Goal: Information Seeking & Learning: Learn about a topic

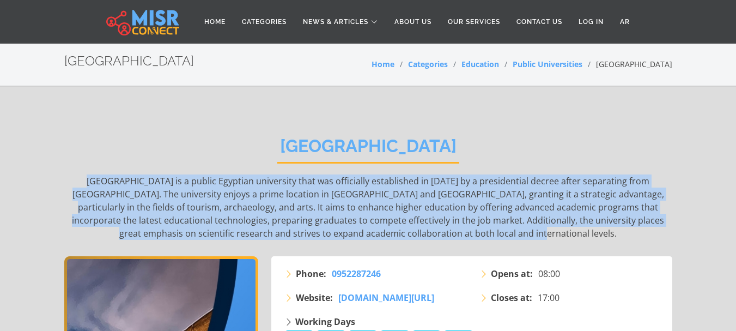
drag, startPoint x: 528, startPoint y: 234, endPoint x: 64, endPoint y: 183, distance: 466.9
click at [64, 183] on p "Luxor University is a public Egyptian university that was officially establishe…" at bounding box center [368, 206] width 608 height 65
copy p "Luxor University is a public Egyptian university that was officially establishe…"
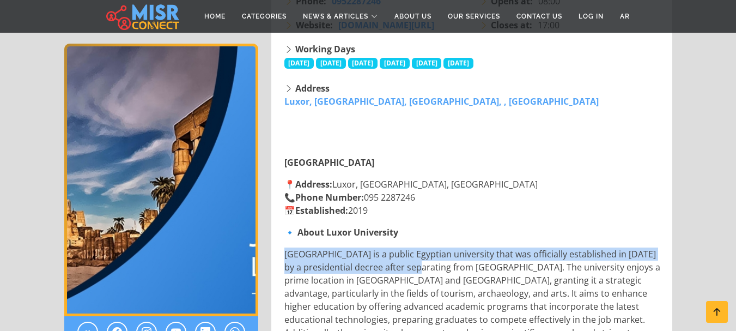
scroll to position [545, 0]
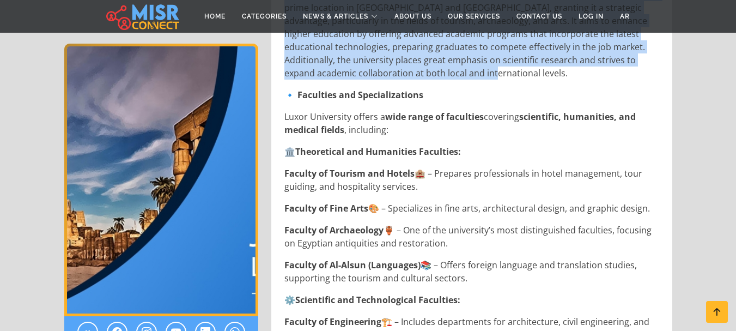
drag, startPoint x: 277, startPoint y: 254, endPoint x: 454, endPoint y: 74, distance: 252.3
copy p "Luxor University is a public Egyptian university that was officially establishe…"
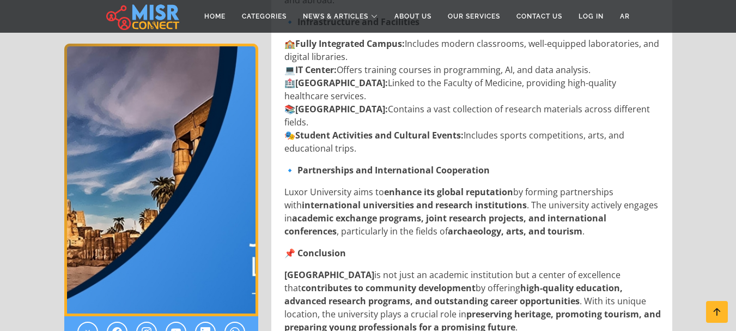
scroll to position [1362, 0]
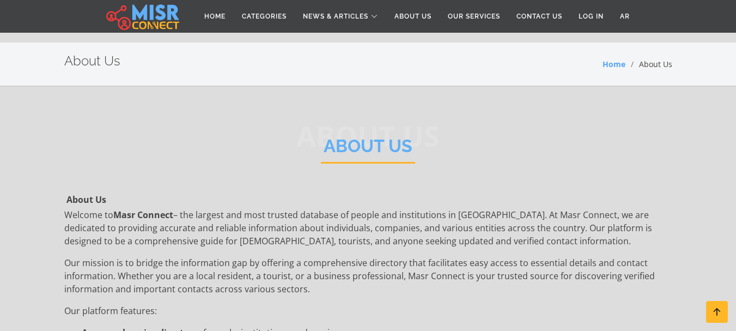
scroll to position [272, 0]
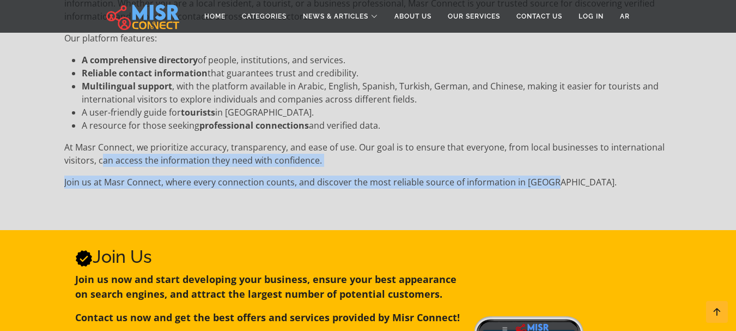
drag, startPoint x: 545, startPoint y: 185, endPoint x: 100, endPoint y: 159, distance: 445.8
click at [100, 159] on div "Welcome to Masr Connect – the largest and most trusted database of people and i…" at bounding box center [368, 62] width 608 height 253
click at [339, 165] on p "At Masr Connect, we prioritize accuracy, transparency, and ease of use. Our goa…" at bounding box center [368, 154] width 608 height 26
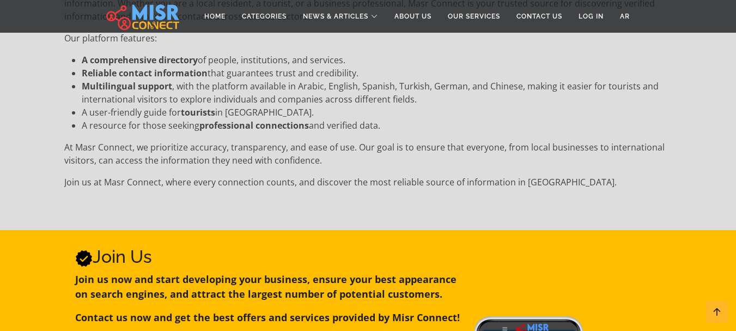
click at [303, 153] on p "At Masr Connect, we prioritize accuracy, transparency, and ease of use. Our goa…" at bounding box center [368, 154] width 608 height 26
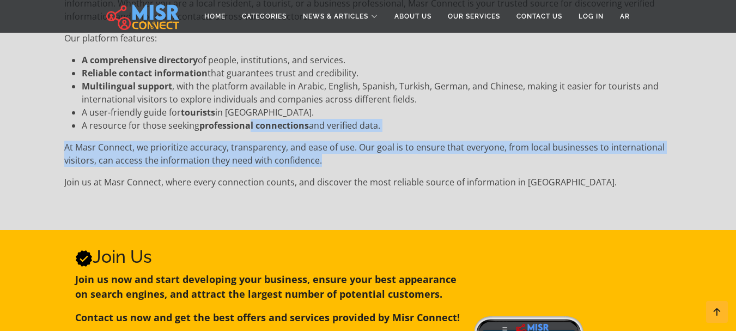
scroll to position [0, 0]
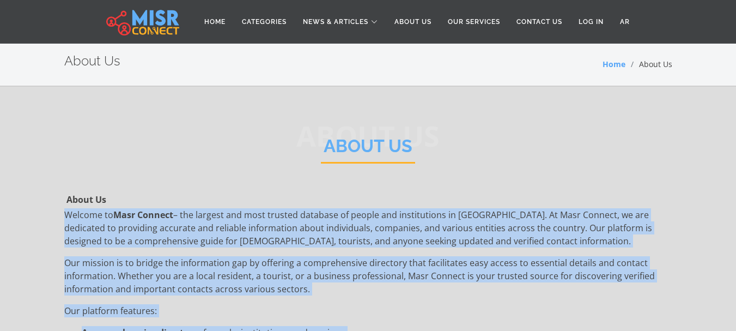
drag, startPoint x: 323, startPoint y: 161, endPoint x: 56, endPoint y: 218, distance: 273.0
click at [56, 218] on section "About Us About Us About Us Welcome to Masr Connect – the largest and most trust…" at bounding box center [368, 295] width 736 height 416
copy div "Welcome to Masr Connect – the largest and most trusted database of people and i…"
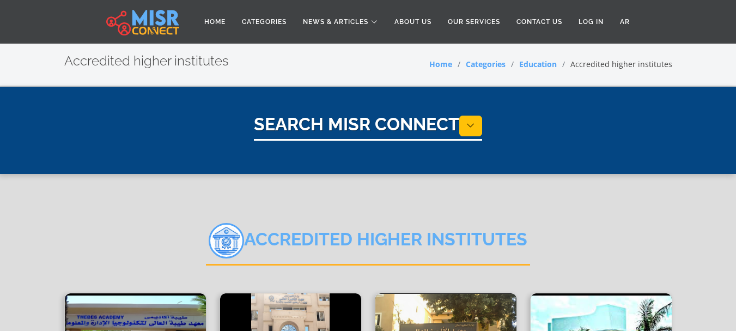
select select "*********"
select select "**********"
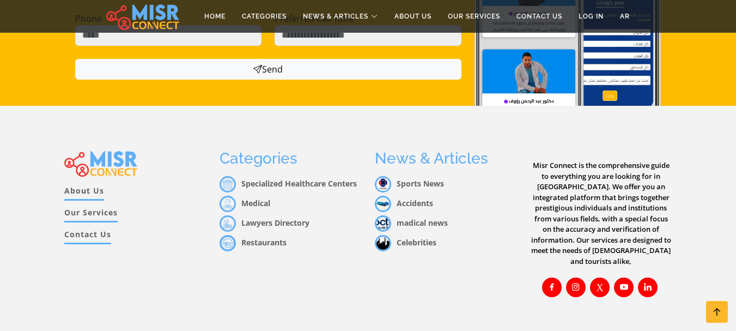
scroll to position [824, 0]
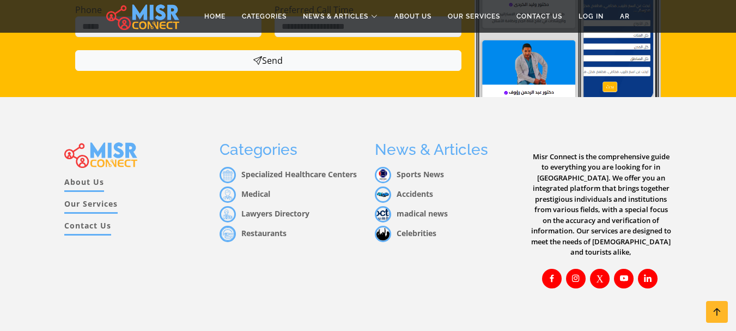
scroll to position [237, 0]
